Goal: Task Accomplishment & Management: Complete application form

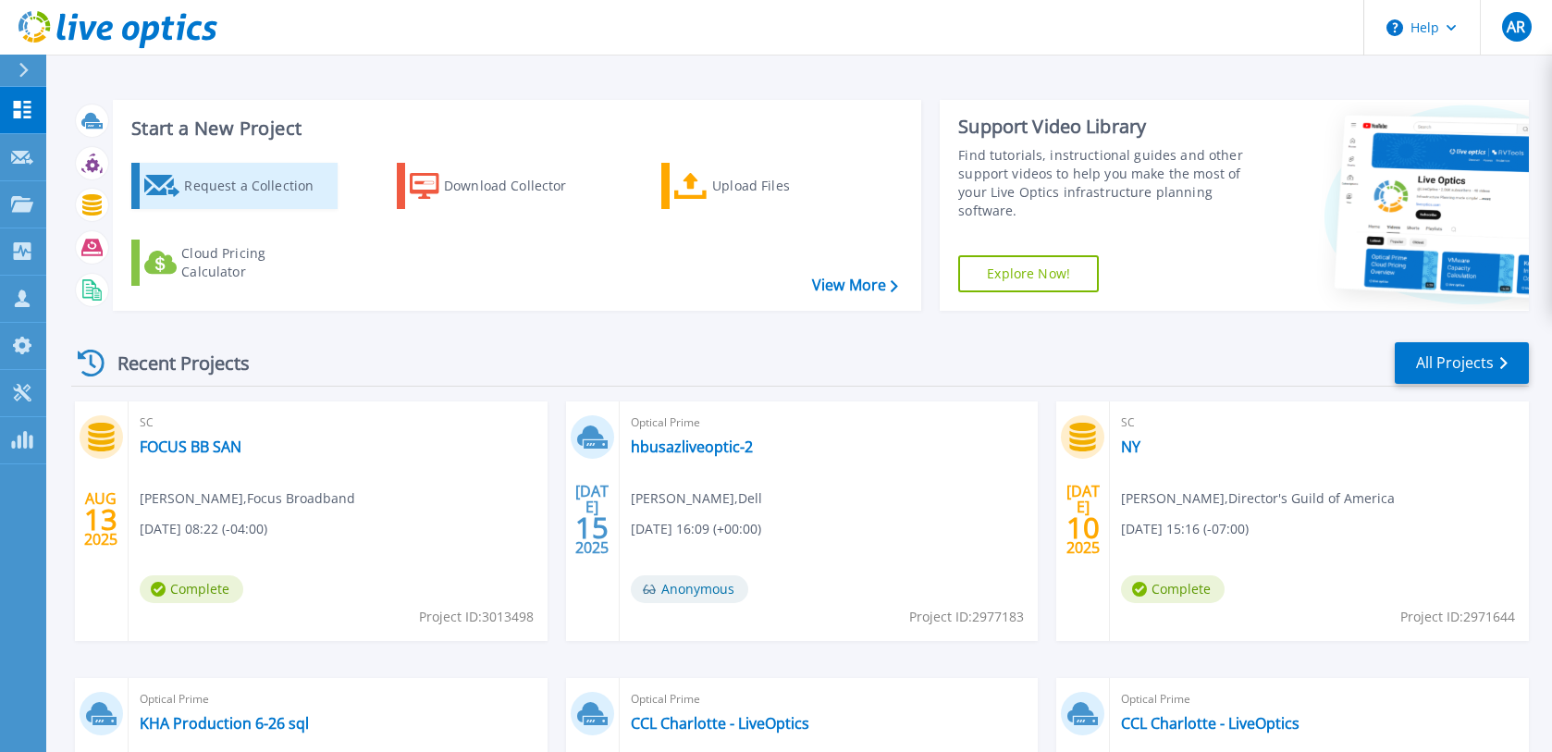
click at [289, 178] on div "Request a Collection" at bounding box center [258, 185] width 148 height 37
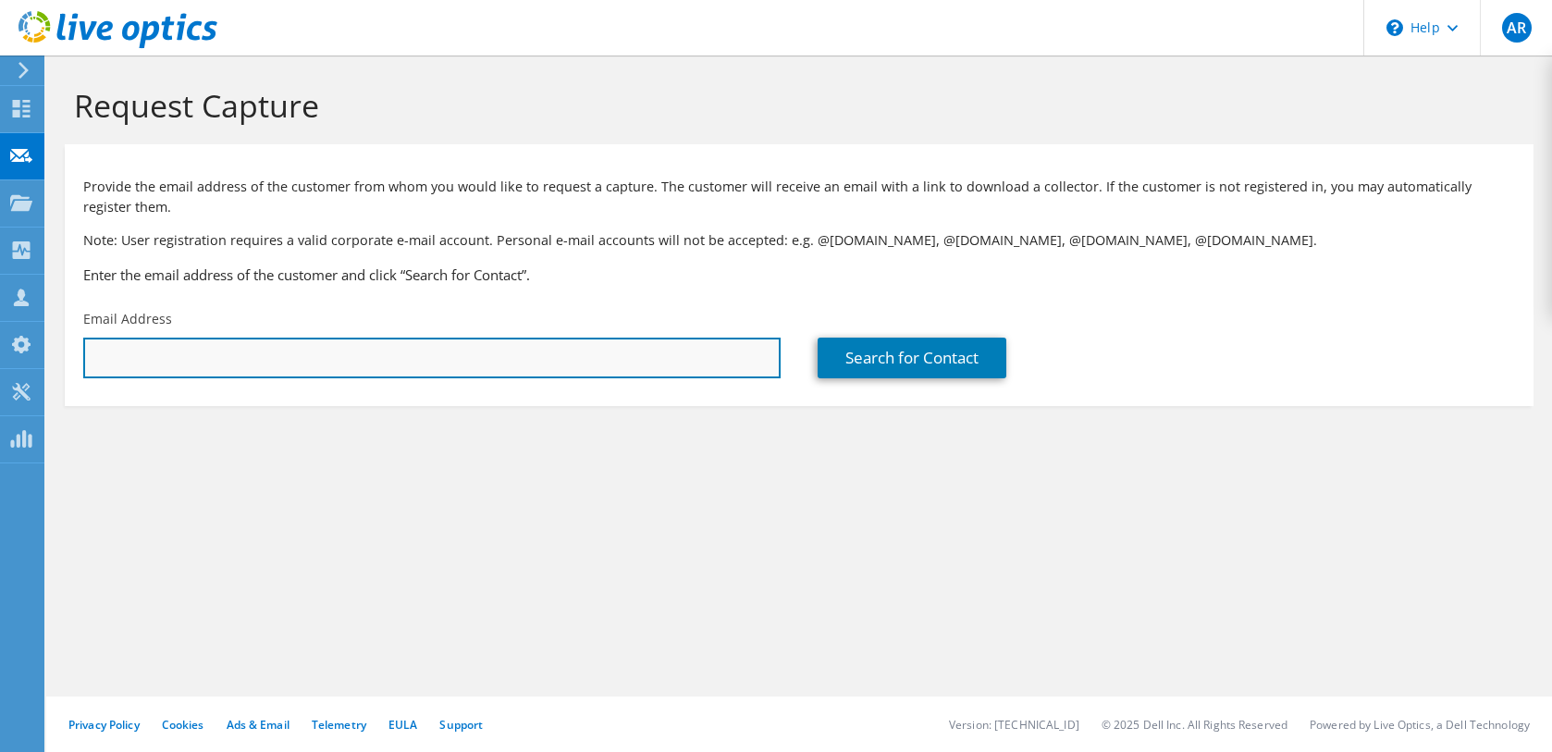
click at [310, 363] on input "text" at bounding box center [431, 358] width 697 height 41
paste input "eduard.torres@castlerockam.com"
type input "eduard.torres@castlerockam.com"
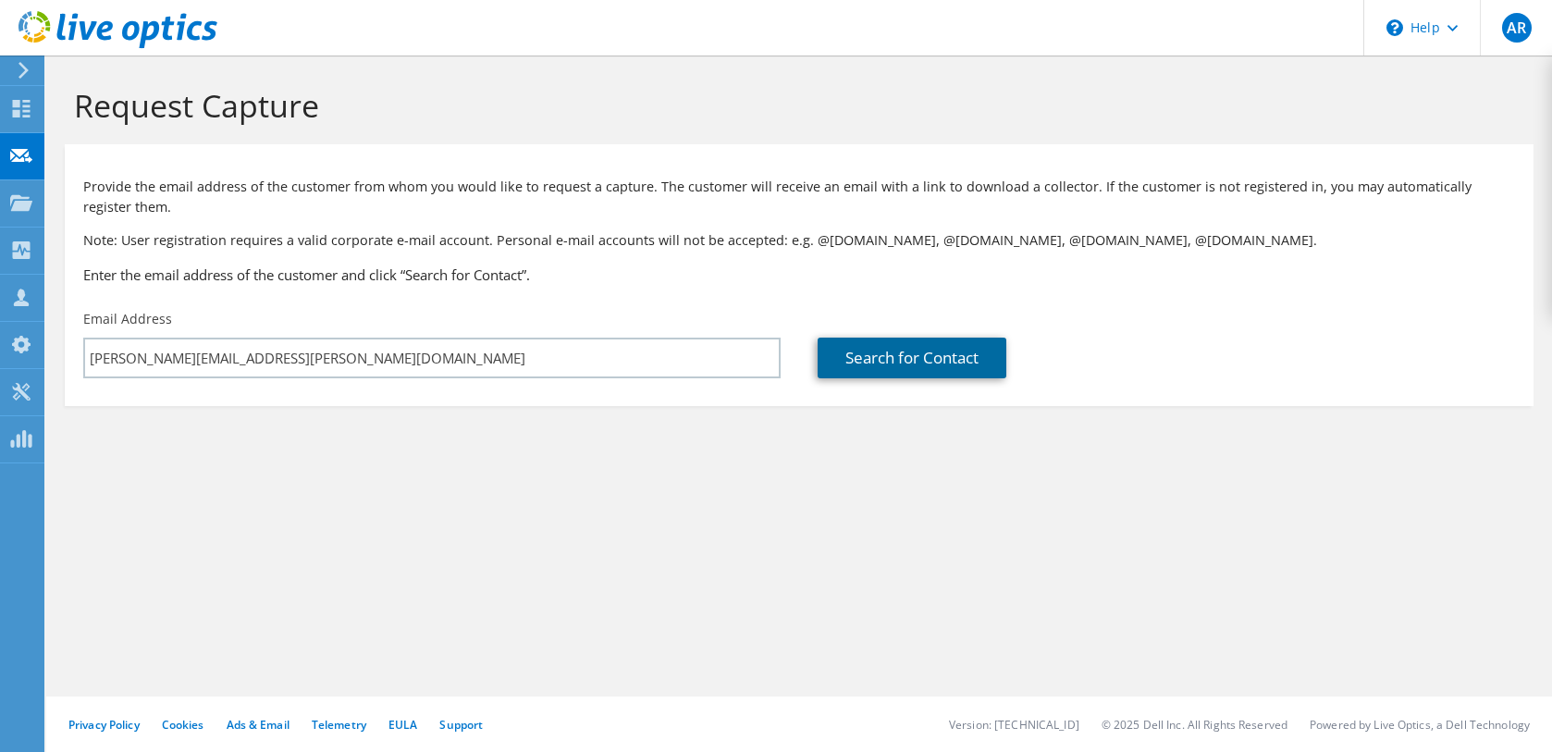
click at [871, 348] on link "Search for Contact" at bounding box center [911, 358] width 189 height 41
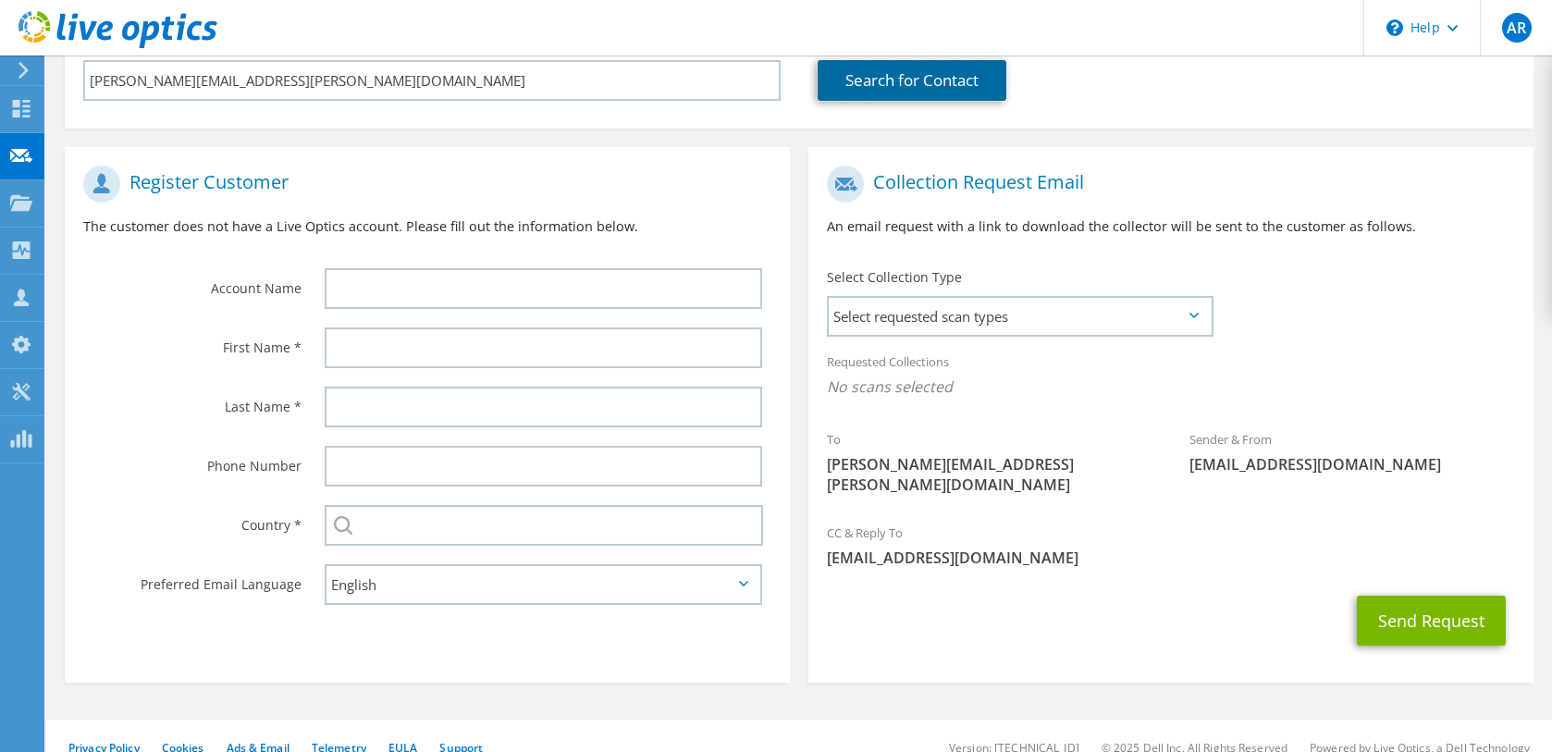
scroll to position [280, 0]
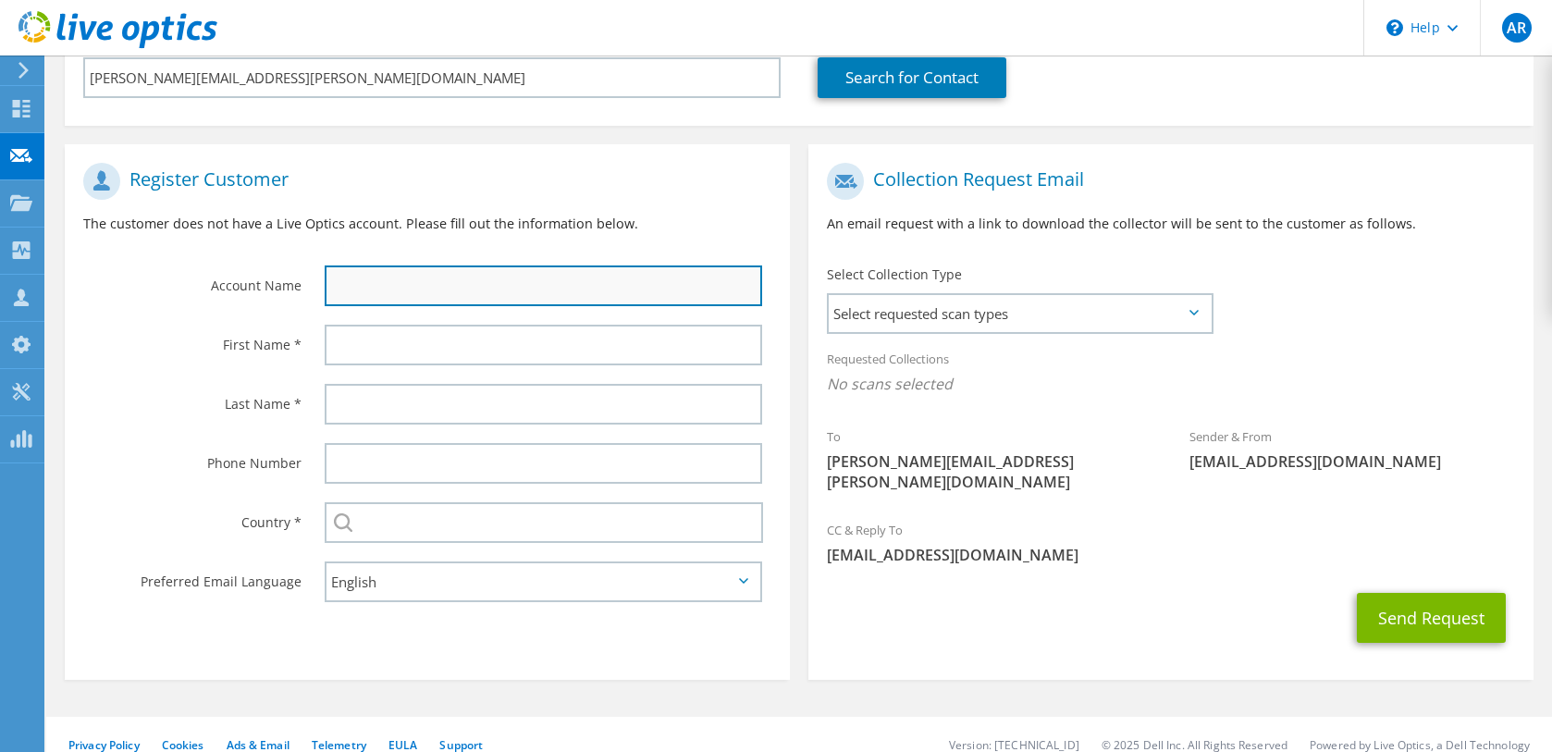
click at [459, 284] on input "text" at bounding box center [543, 285] width 437 height 41
paste input "CASTLE ROCK ASSET MANAGEMENT"
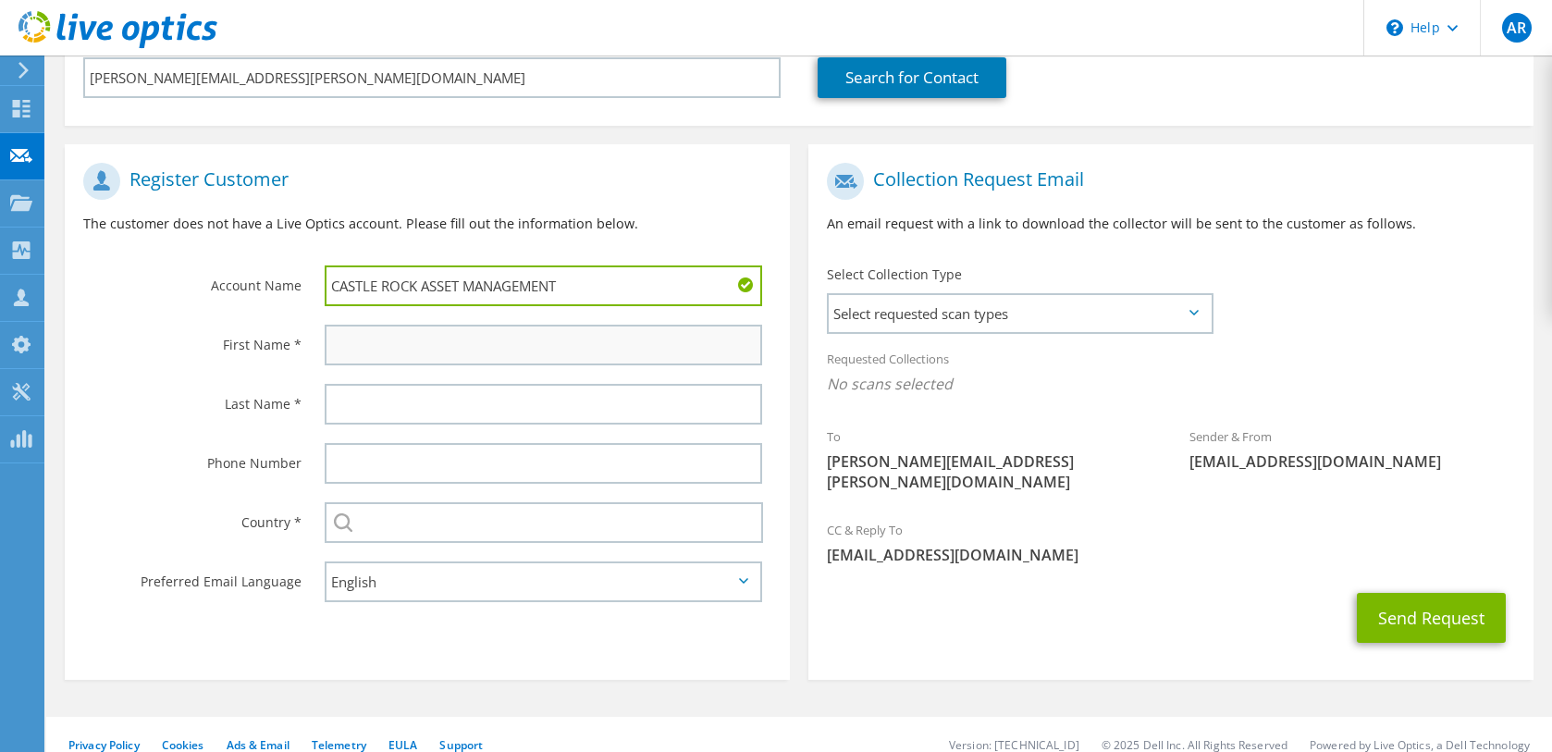
type input "CASTLE ROCK ASSET MANAGEMENT"
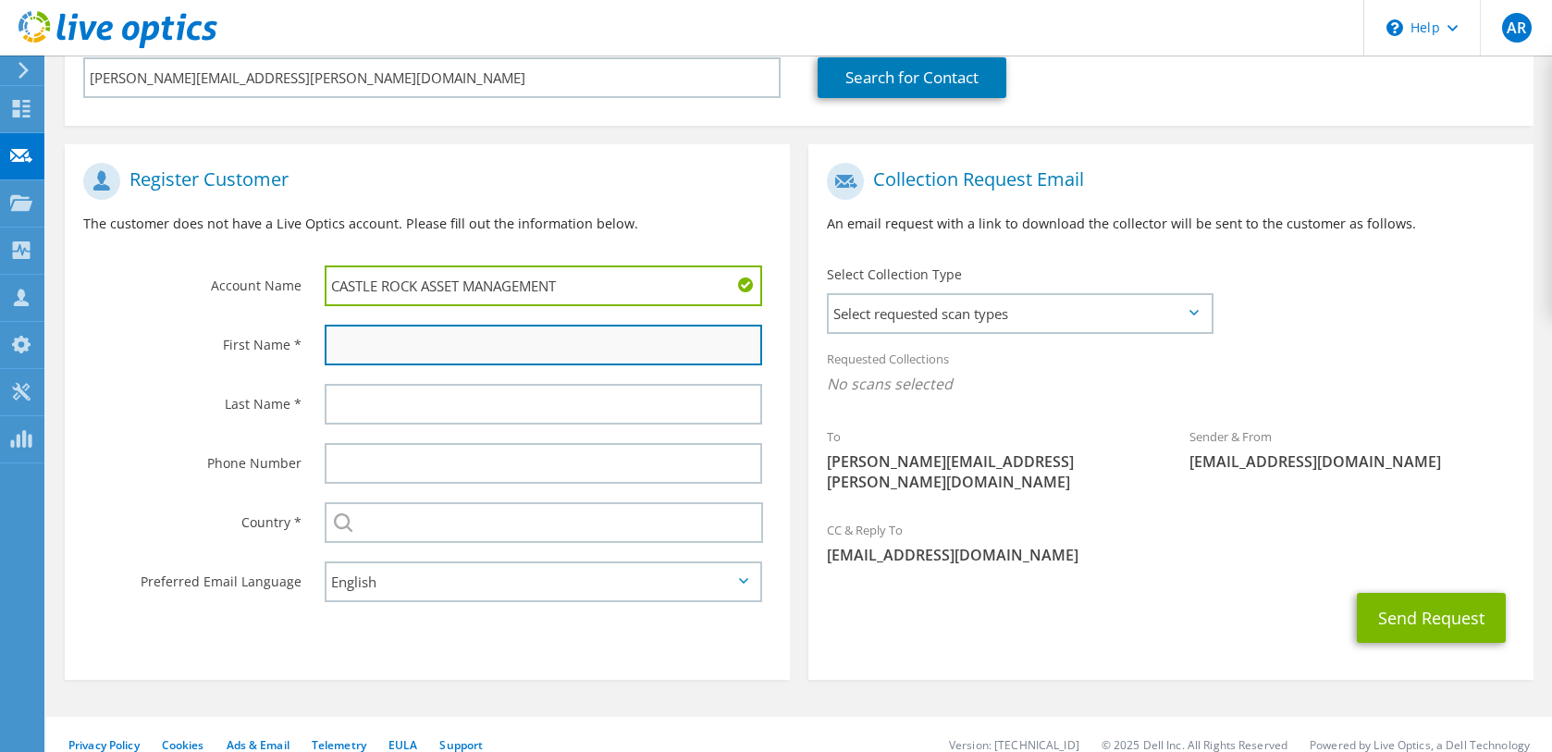
click at [443, 338] on input "text" at bounding box center [543, 345] width 437 height 41
type input "Eduard"
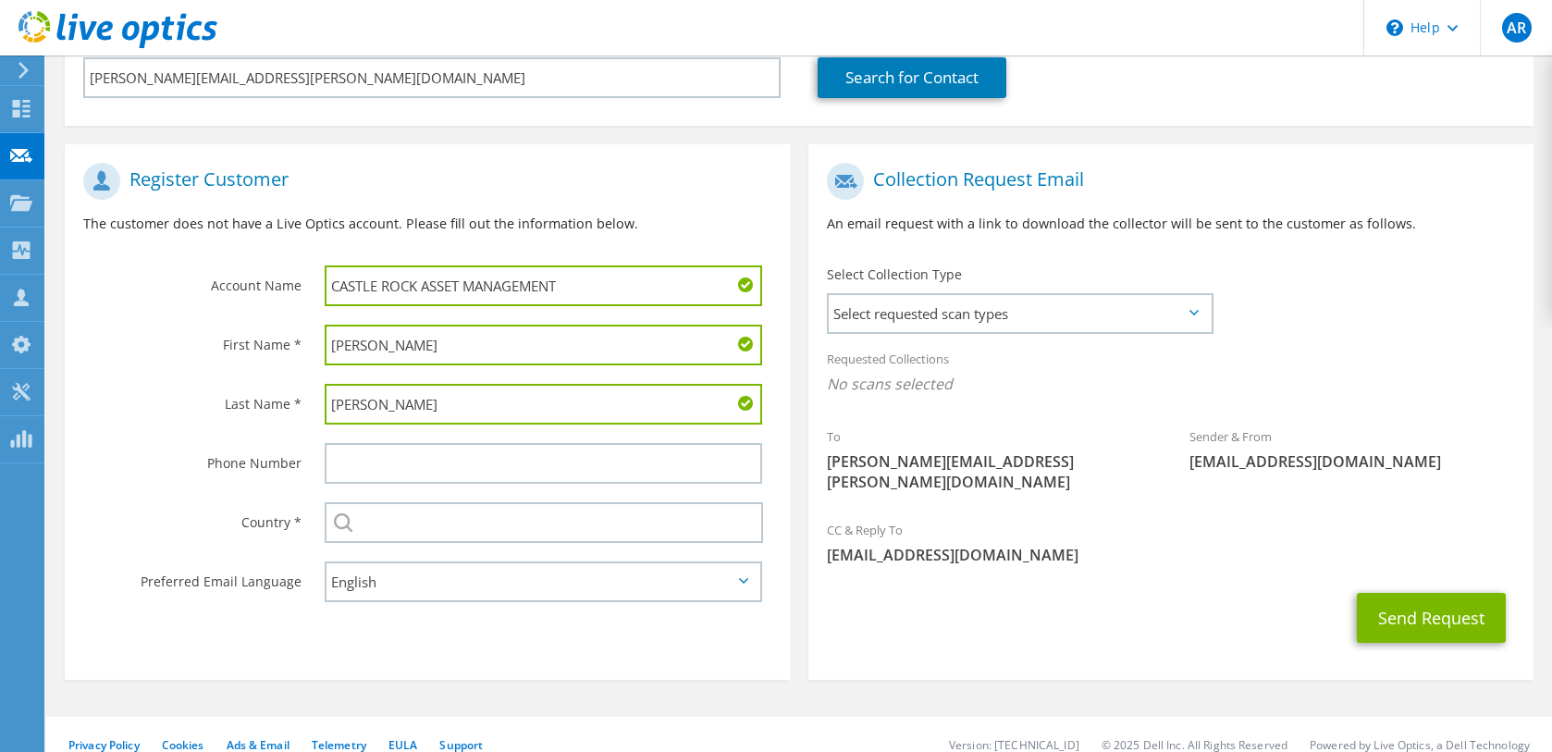
type input "Torres"
drag, startPoint x: 402, startPoint y: 544, endPoint x: 402, endPoint y: 531, distance: 12.9
click at [402, 544] on div "Select Andorra United Arab Emirates Afghanistan Antigua and Barbuda Anguilla Al…" at bounding box center [548, 522] width 484 height 59
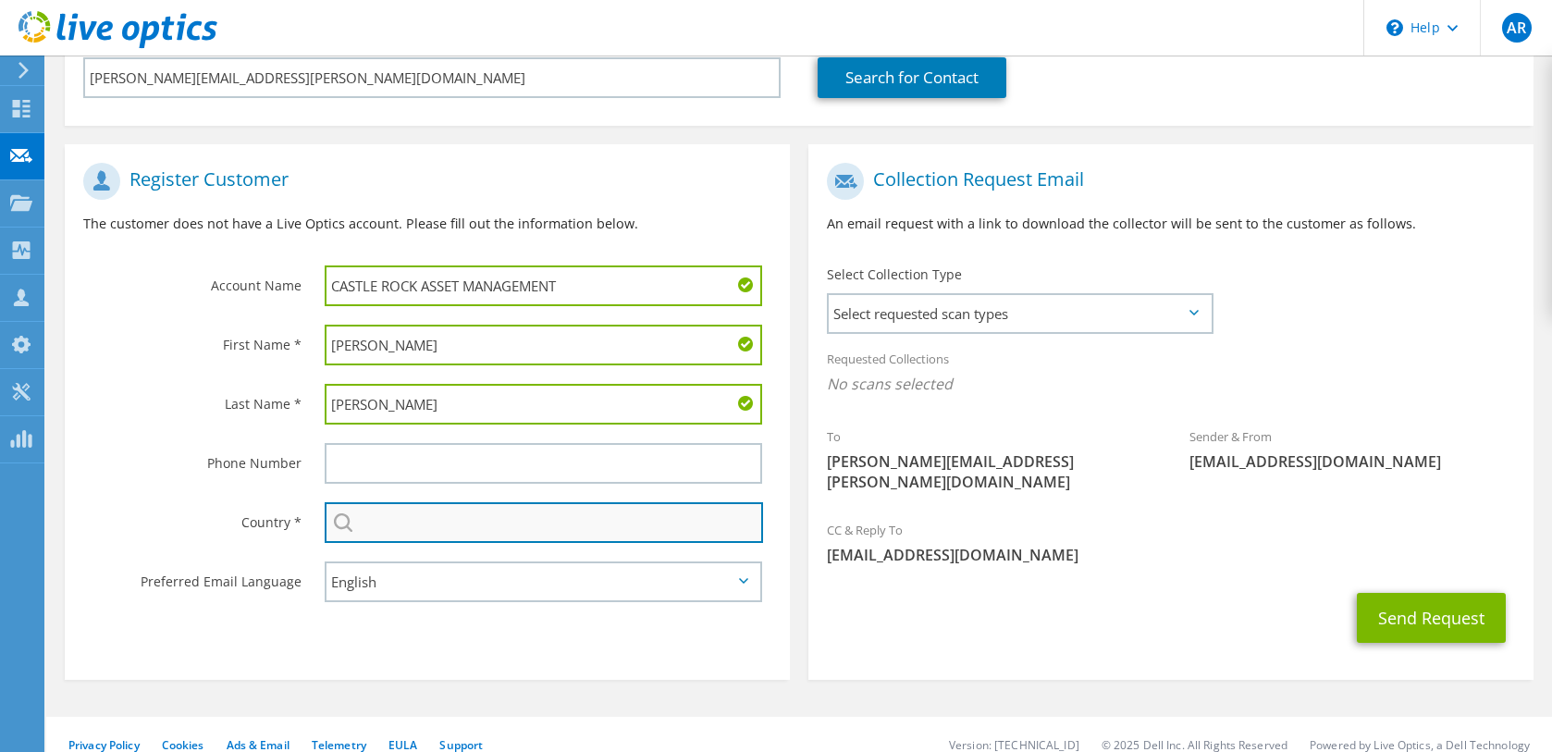
click at [401, 517] on input "text" at bounding box center [544, 522] width 438 height 41
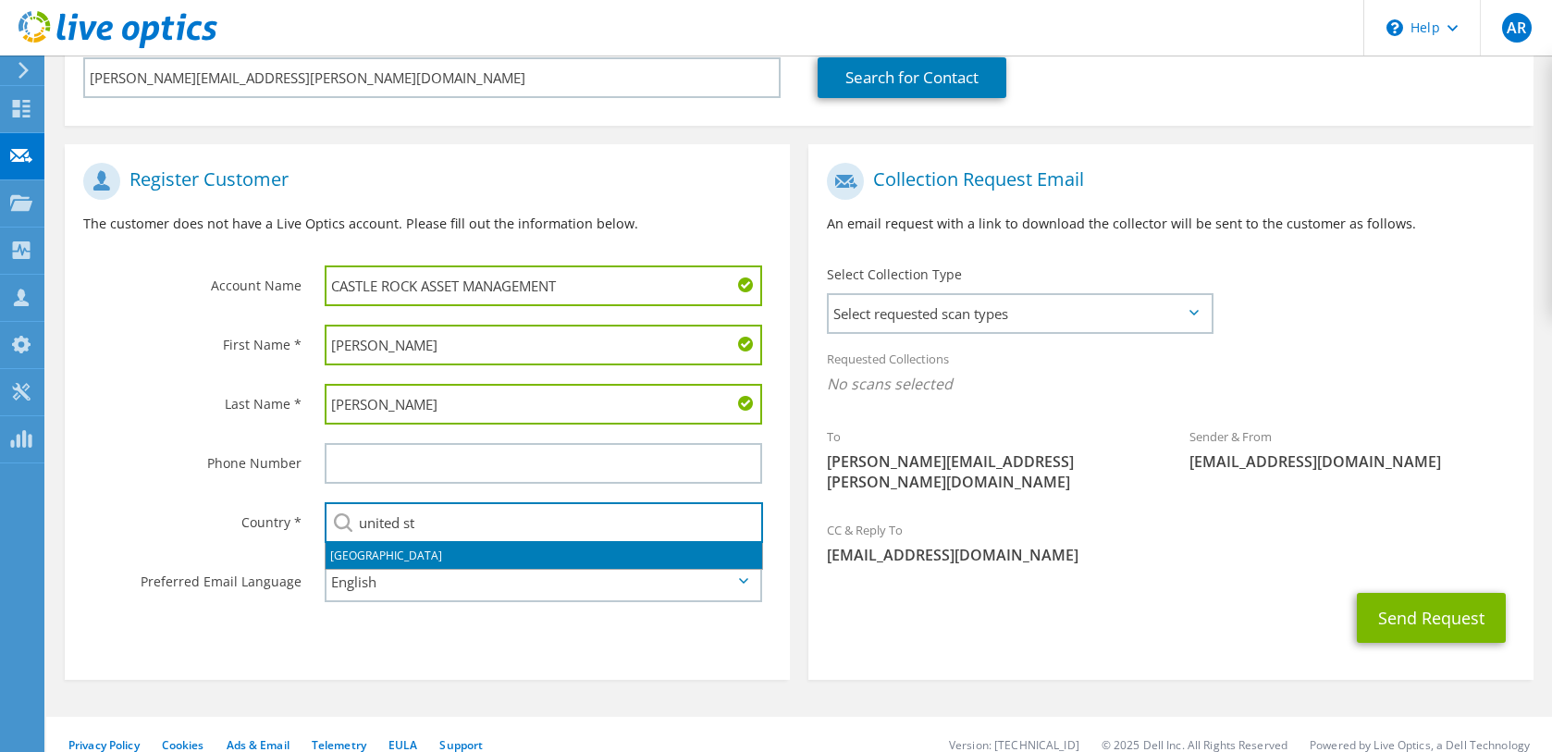
click at [400, 559] on li "[GEOGRAPHIC_DATA]" at bounding box center [544, 556] width 436 height 26
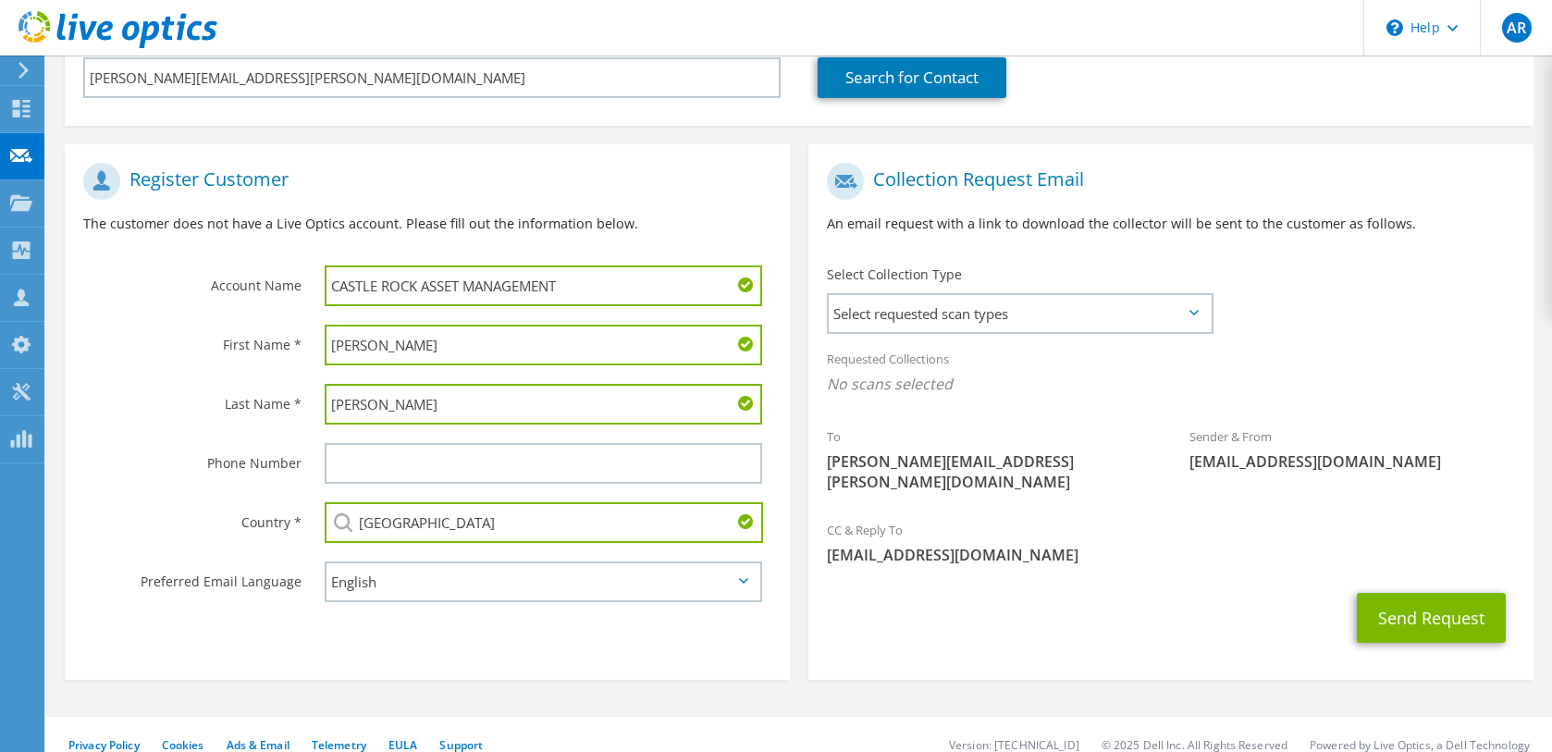
type input "[GEOGRAPHIC_DATA]"
click at [1025, 339] on div "Requested Collections No scans selected" at bounding box center [1170, 373] width 725 height 68
click at [1020, 305] on span "Select requested scan types" at bounding box center [1020, 313] width 382 height 37
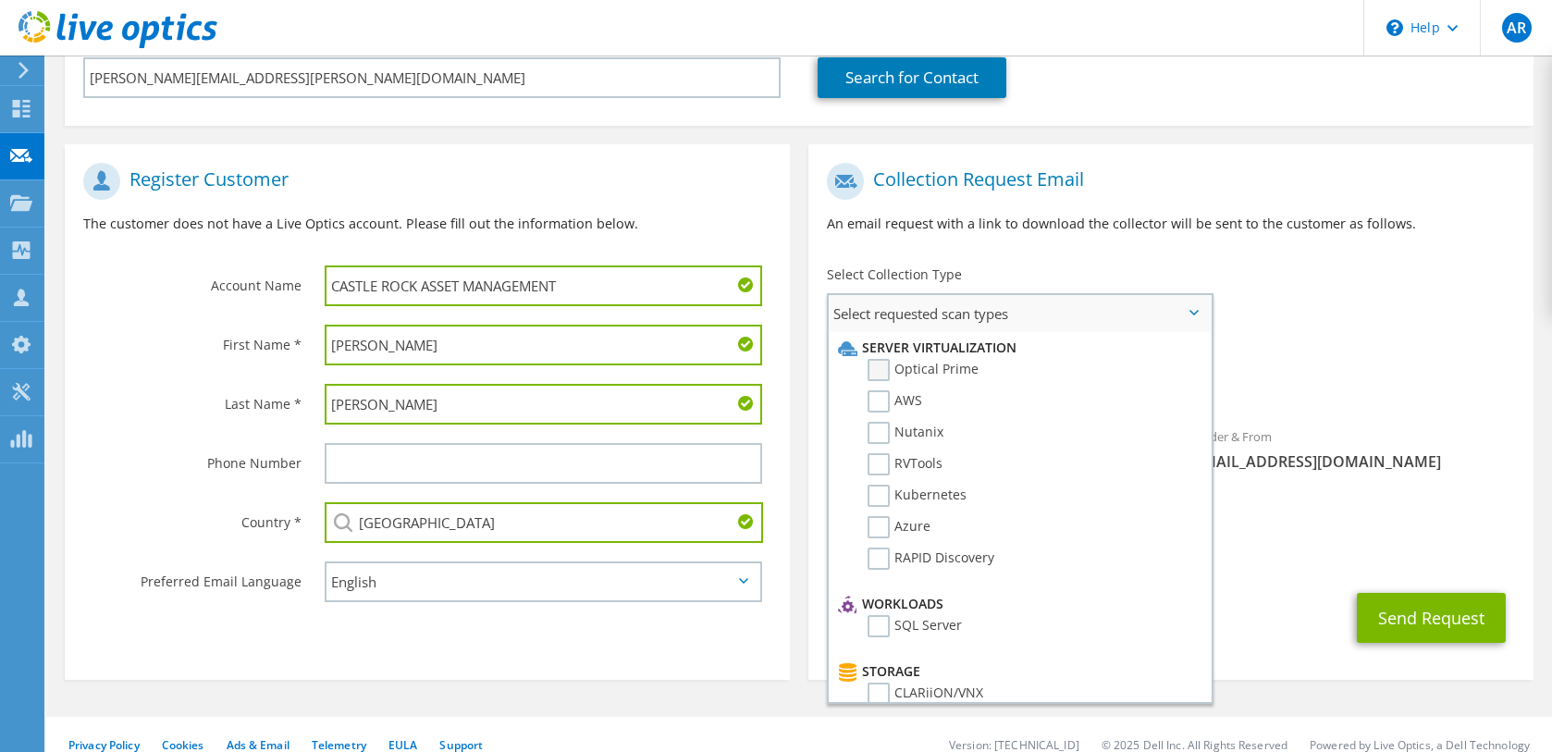
click at [939, 363] on label "Optical Prime" at bounding box center [922, 370] width 111 height 22
click at [0, 0] on input "Optical Prime" at bounding box center [0, 0] width 0 height 0
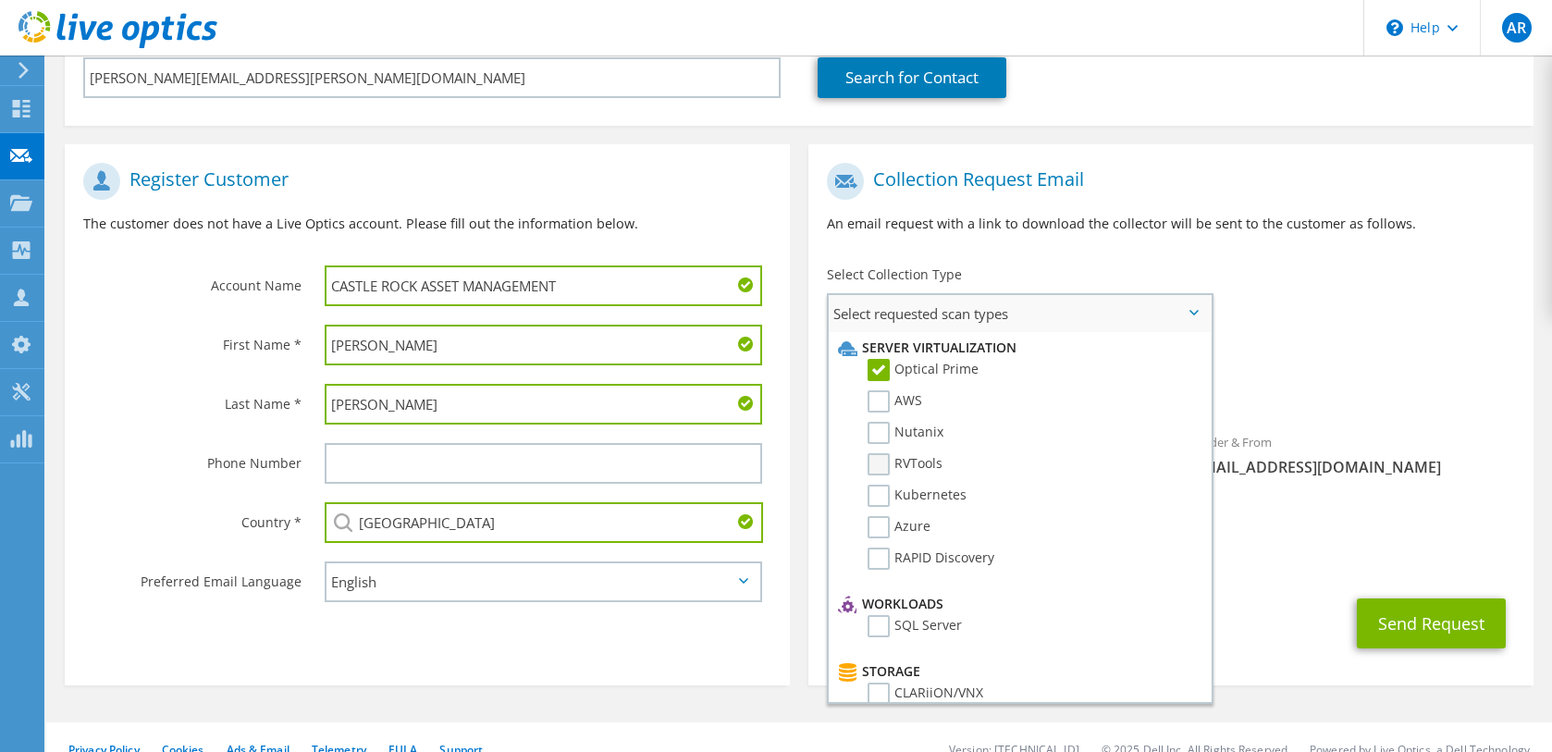
click at [926, 453] on label "RVTools" at bounding box center [904, 464] width 75 height 22
click at [0, 0] on input "RVTools" at bounding box center [0, 0] width 0 height 0
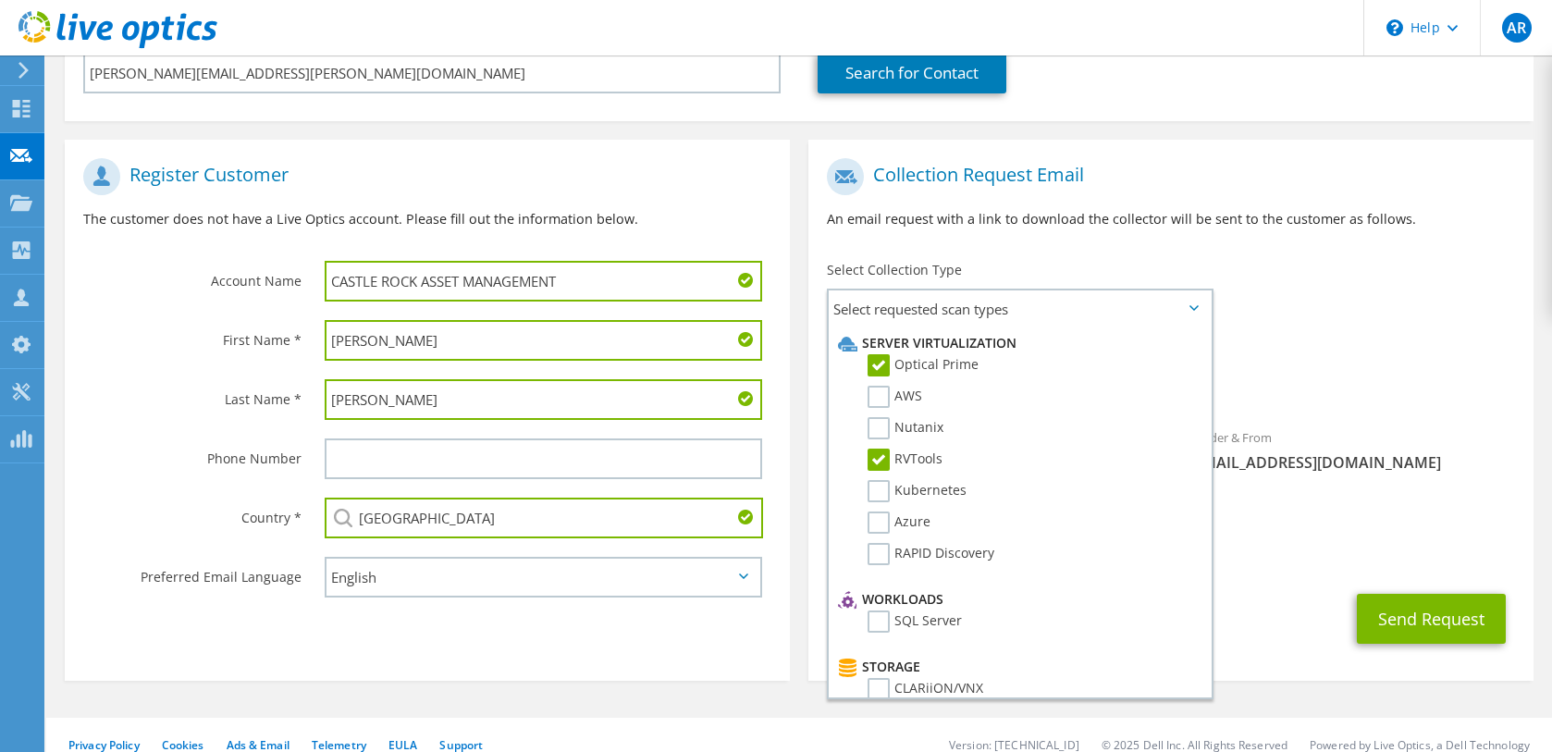
scroll to position [286, 0]
click at [1376, 359] on div "Requested Collections No scans selected Optical Prime RVTools" at bounding box center [1170, 371] width 725 height 74
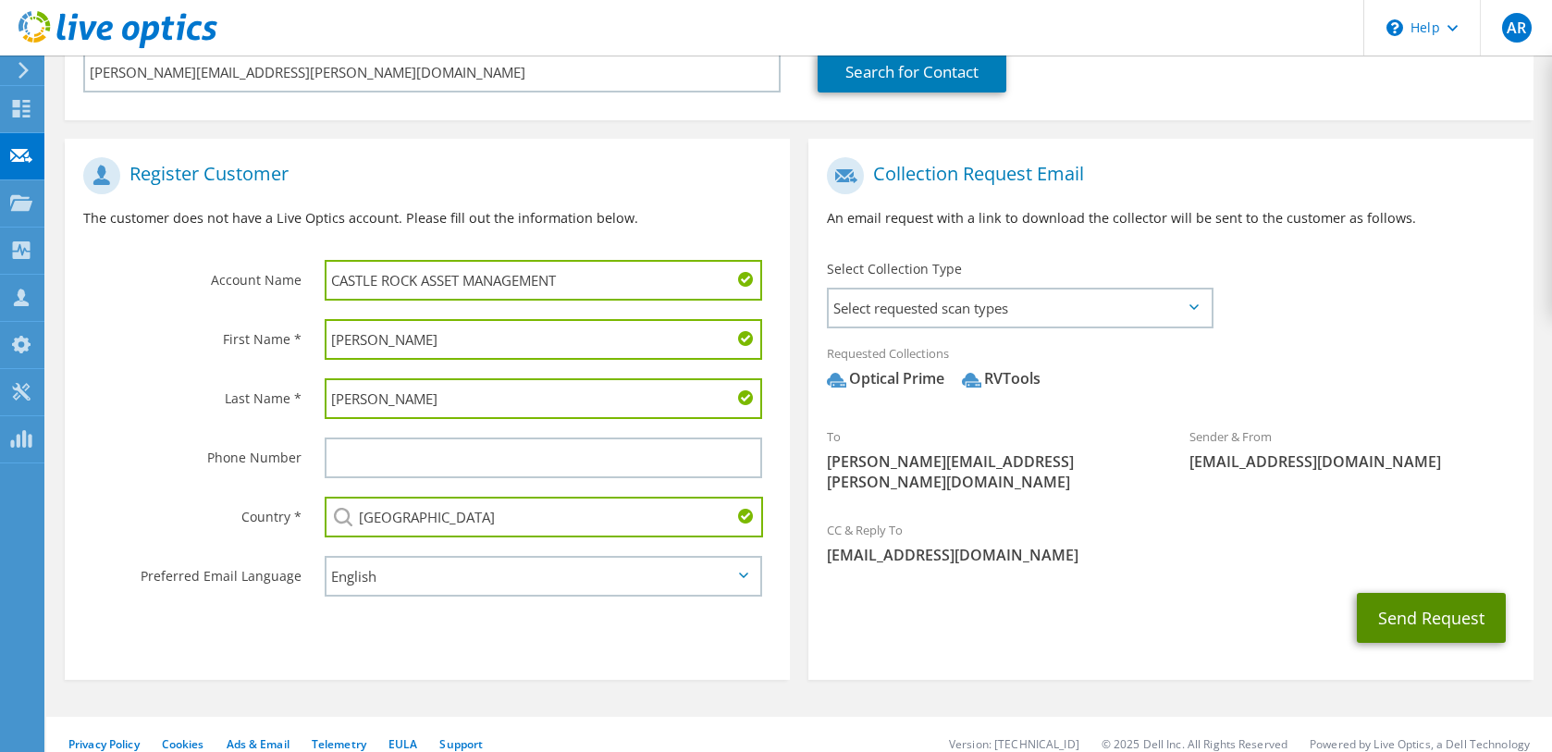
click at [1424, 593] on button "Send Request" at bounding box center [1431, 618] width 149 height 50
